Goal: Task Accomplishment & Management: Manage account settings

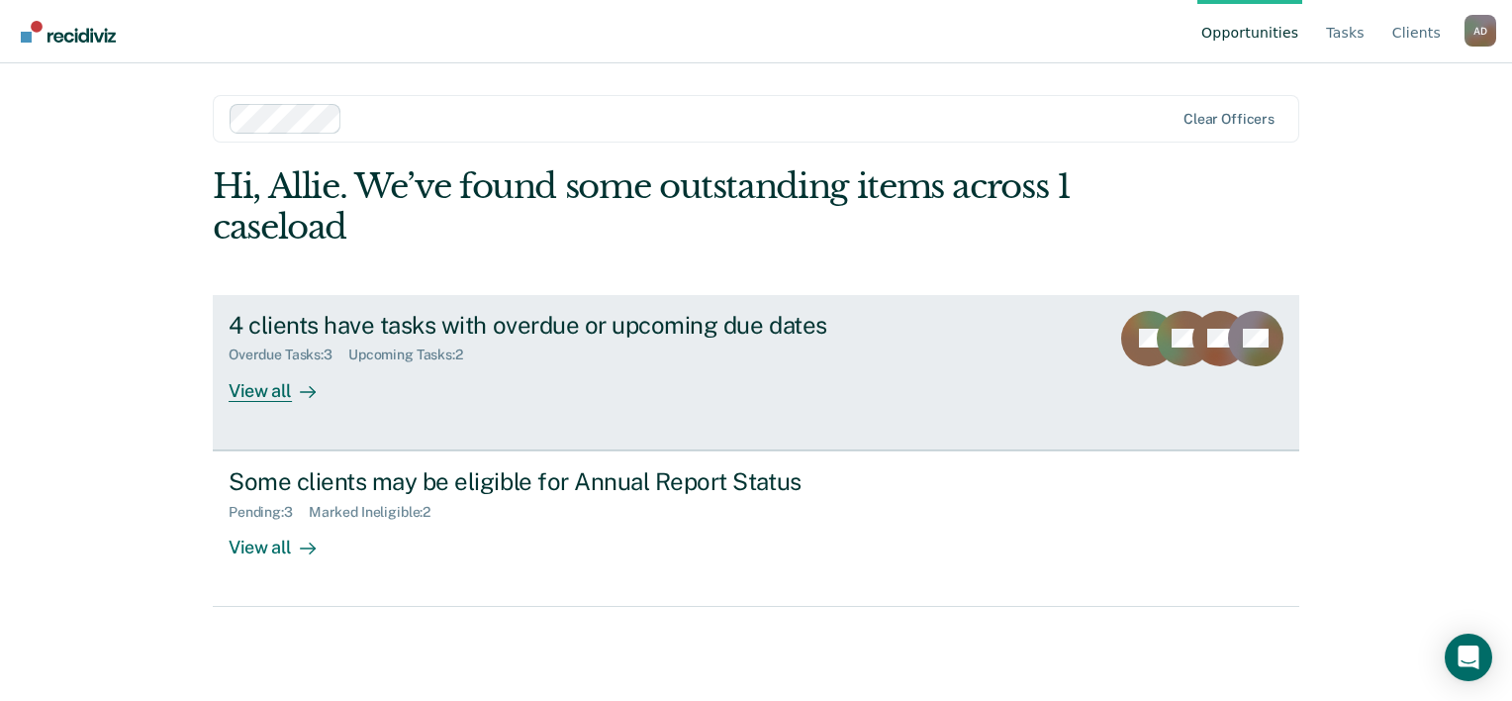
click at [366, 408] on link "4 clients have tasks with overdue or upcoming due dates Overdue Tasks : 3 Upcom…" at bounding box center [756, 372] width 1087 height 155
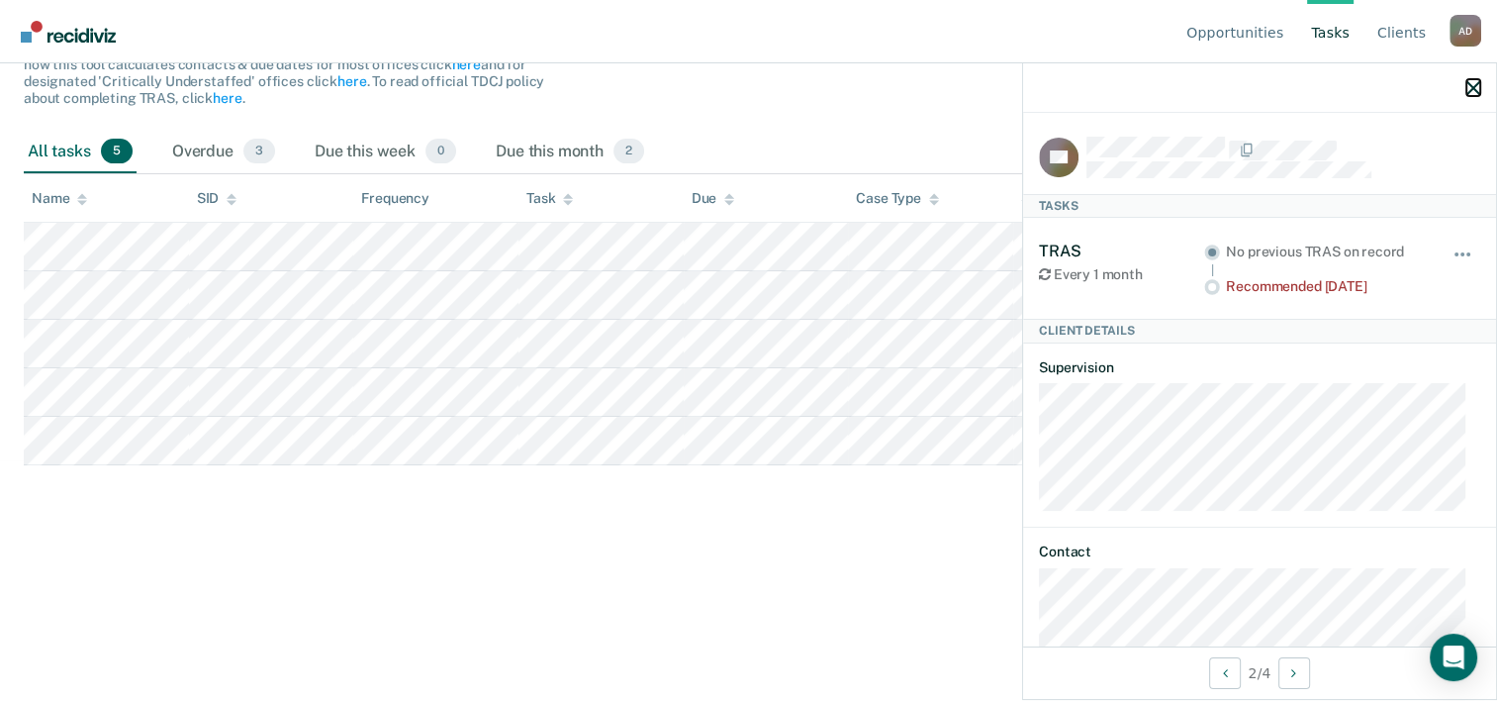
click at [1467, 90] on icon "button" at bounding box center [1474, 88] width 14 height 14
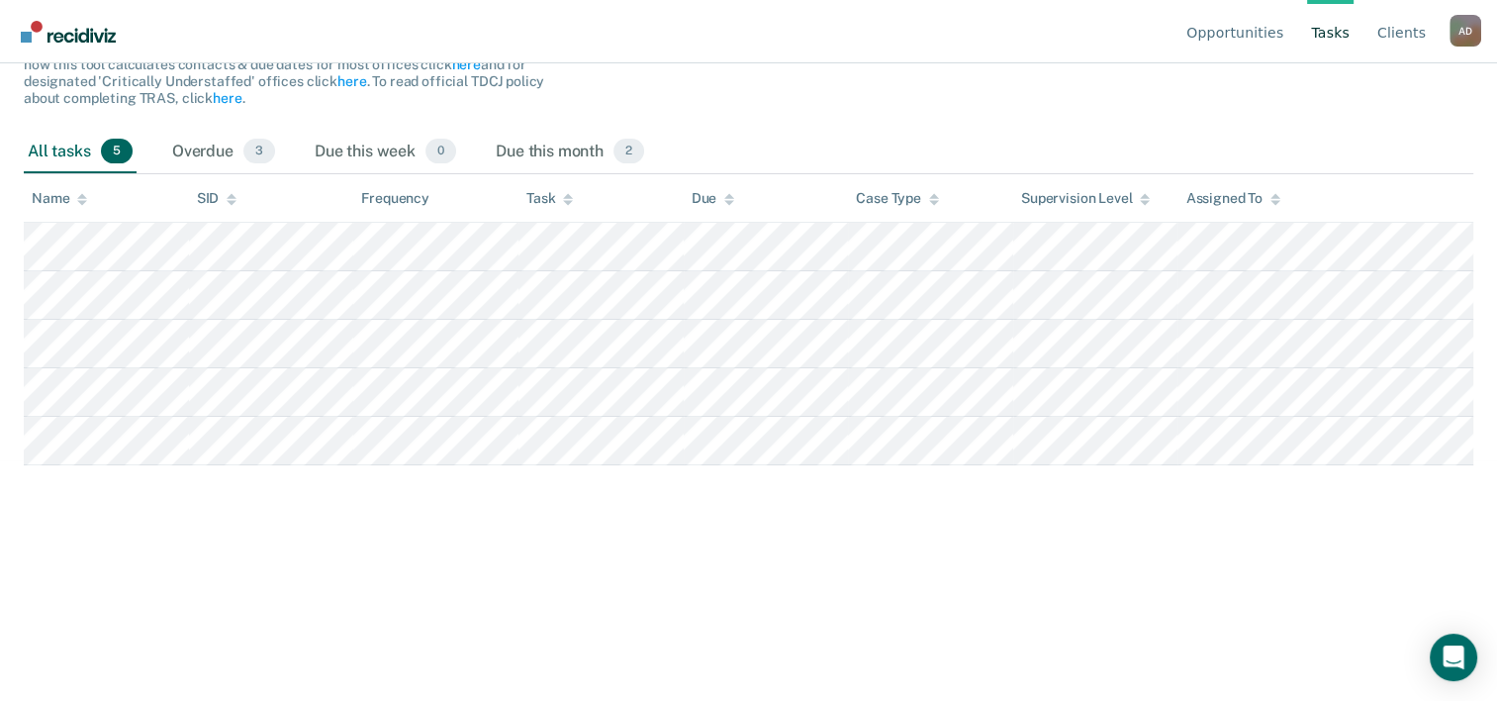
click at [337, 460] on html "Looks like you’re using Internet Explorer 11. For faster loading and a better e…" at bounding box center [748, 110] width 1497 height 701
click at [225, 144] on div "Overdue 3" at bounding box center [223, 153] width 111 height 44
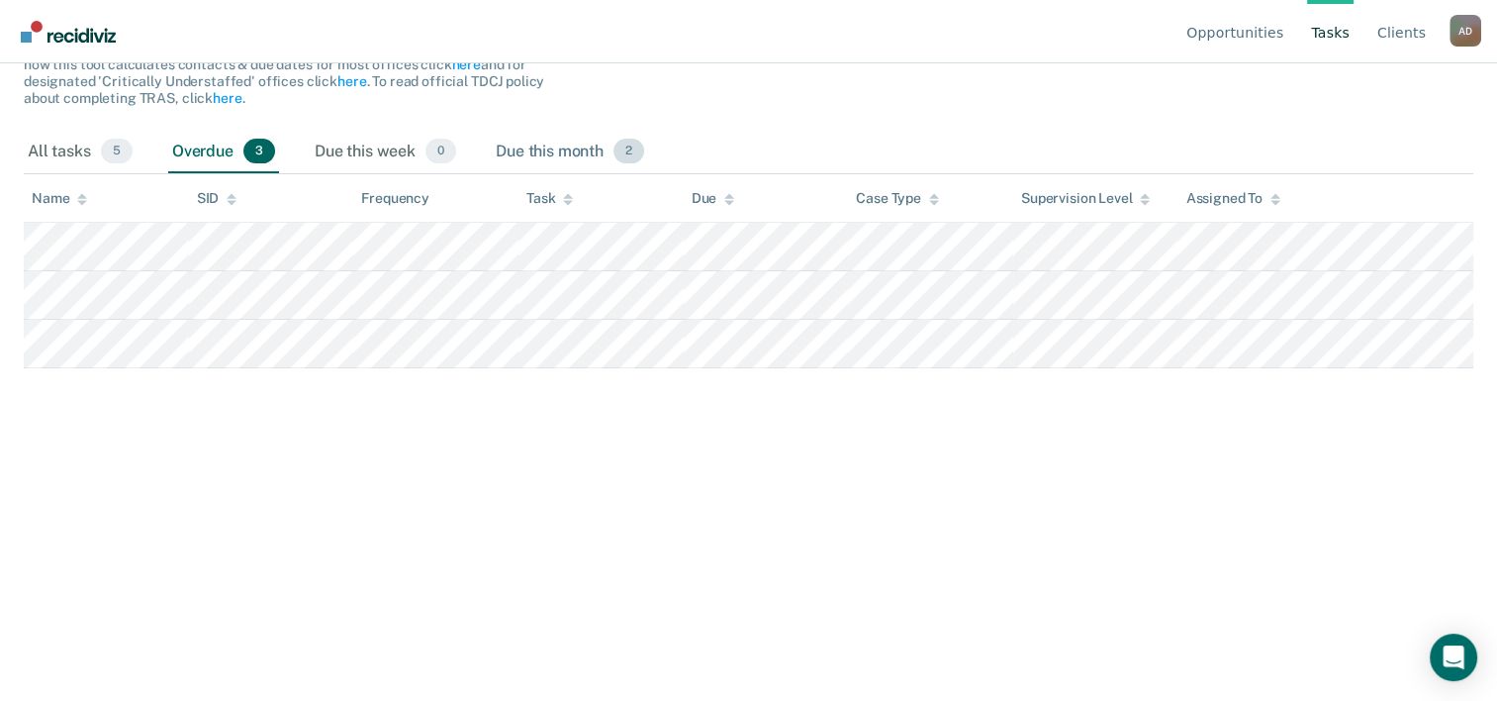
click at [512, 154] on div "Due this month 2" at bounding box center [570, 153] width 156 height 44
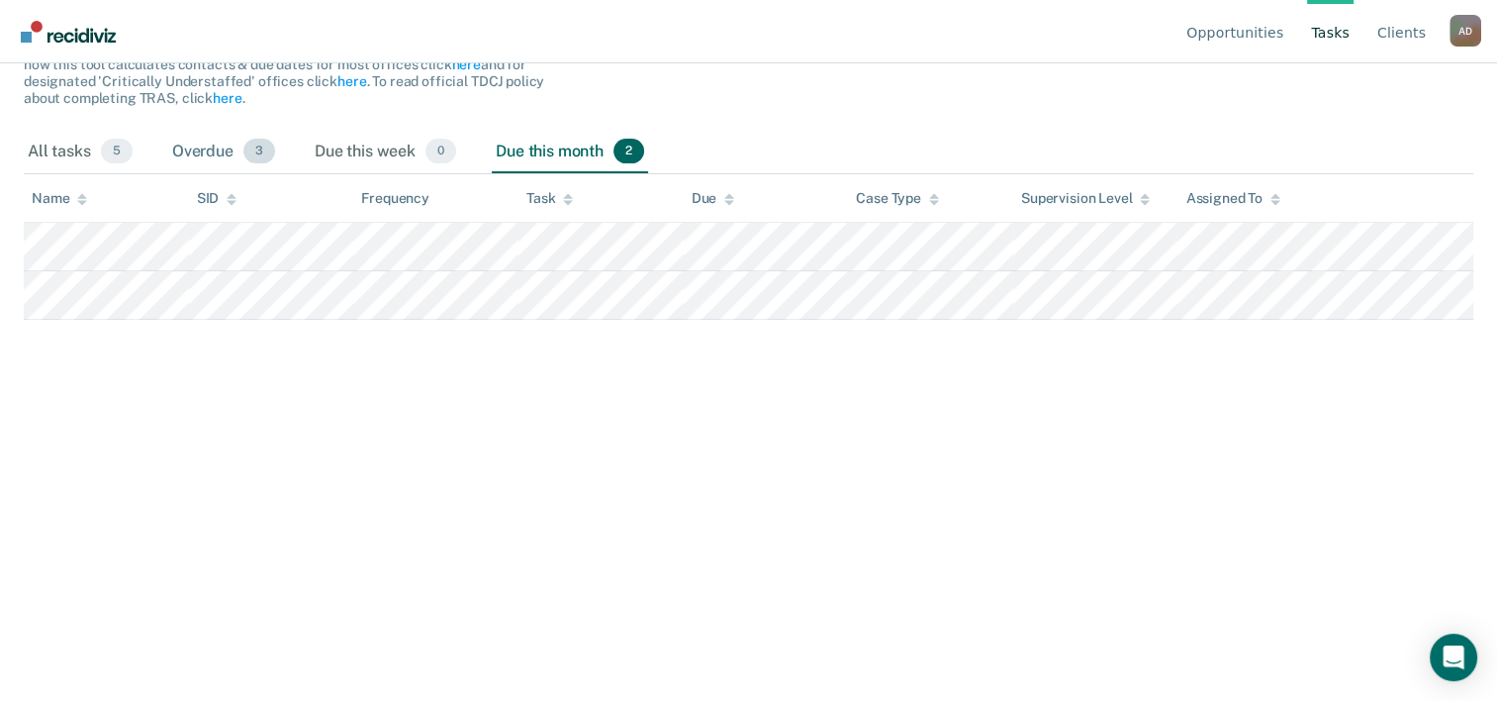
click at [200, 150] on div "Overdue 3" at bounding box center [223, 153] width 111 height 44
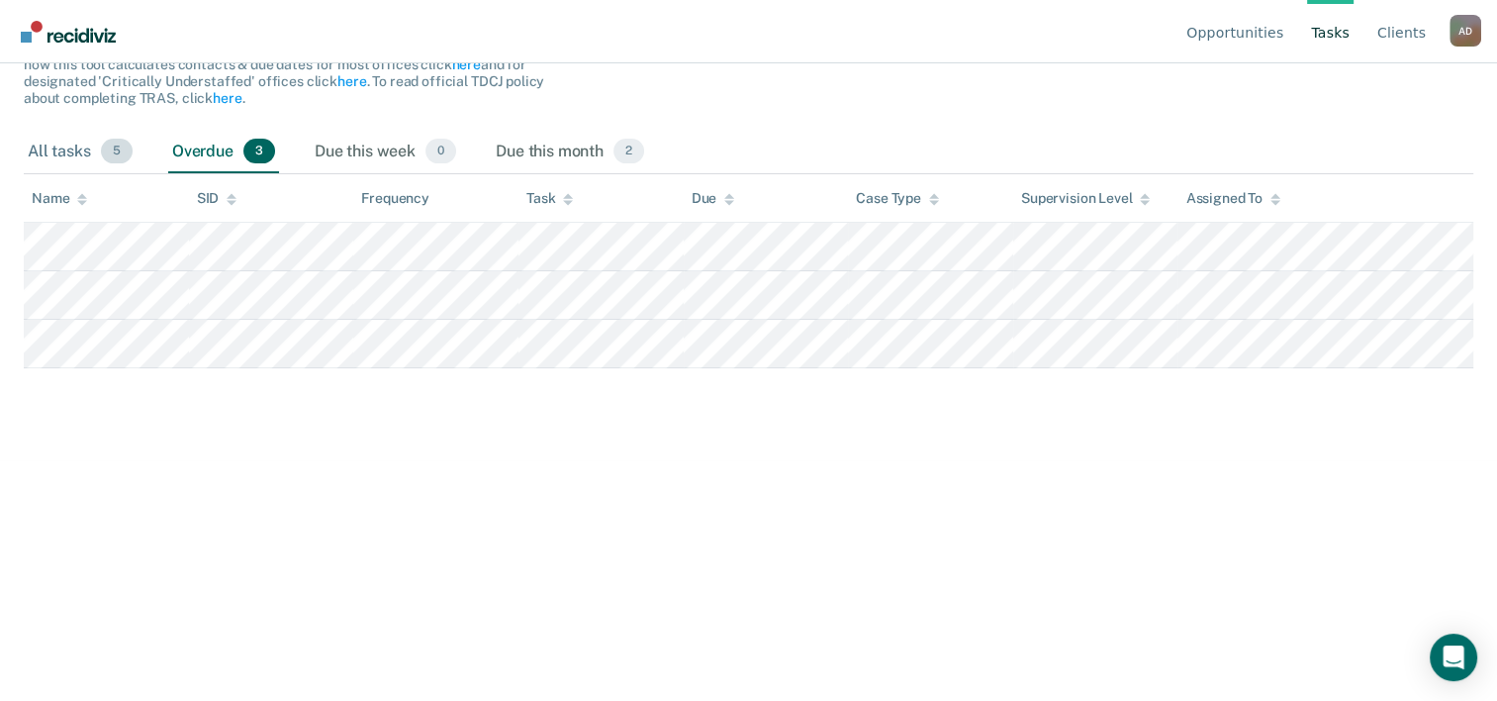
click at [63, 144] on div "All tasks 5" at bounding box center [80, 153] width 113 height 44
